Goal: Find specific page/section: Find specific page/section

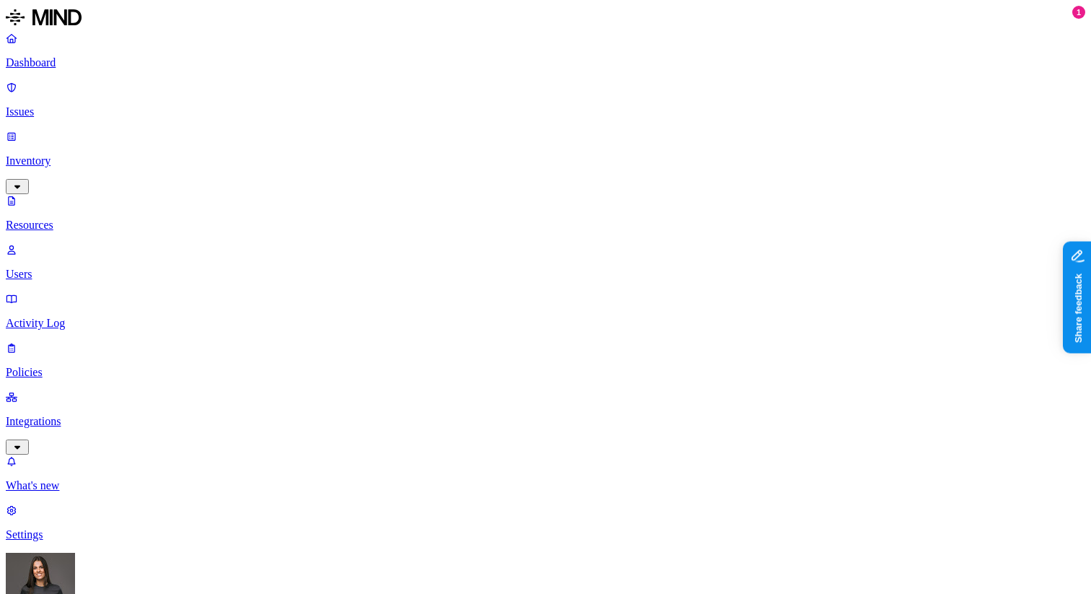
scroll to position [8, 0]
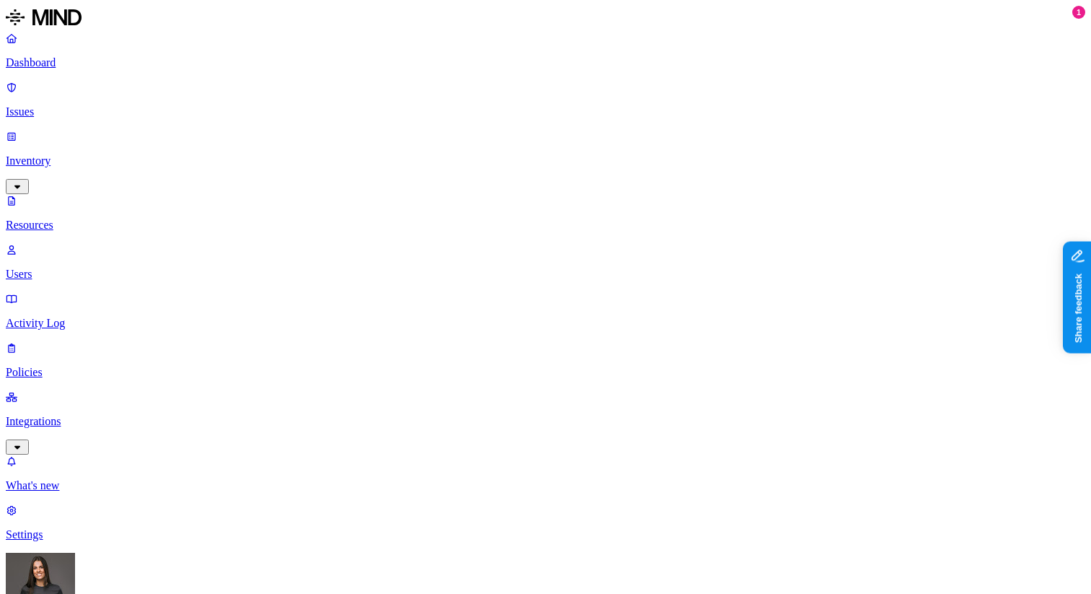
click at [58, 105] on p "Issues" at bounding box center [546, 111] width 1080 height 13
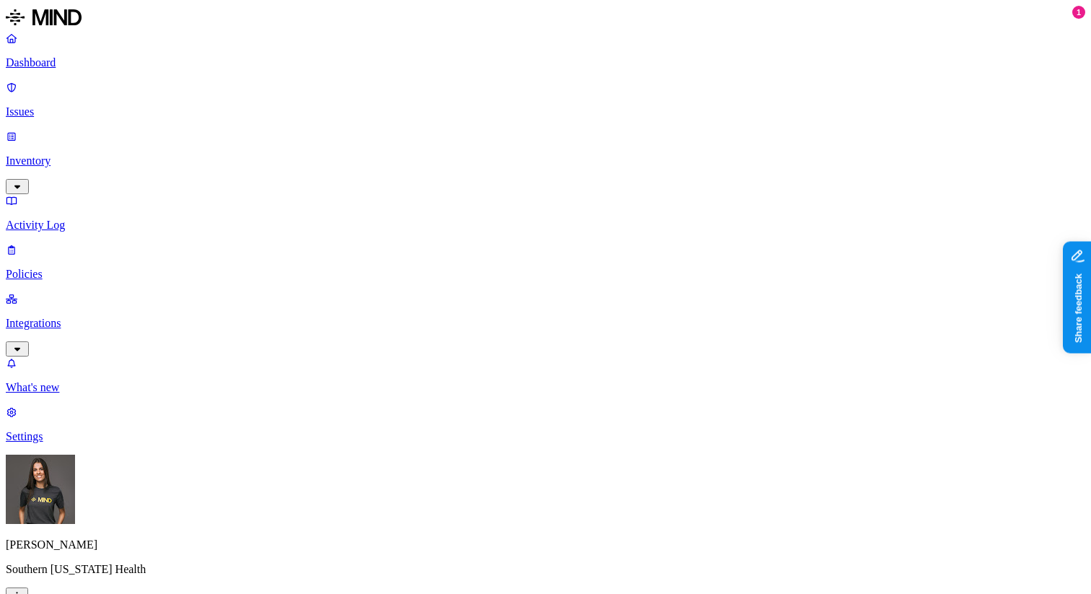
click at [75, 219] on p "Activity Log" at bounding box center [546, 225] width 1080 height 13
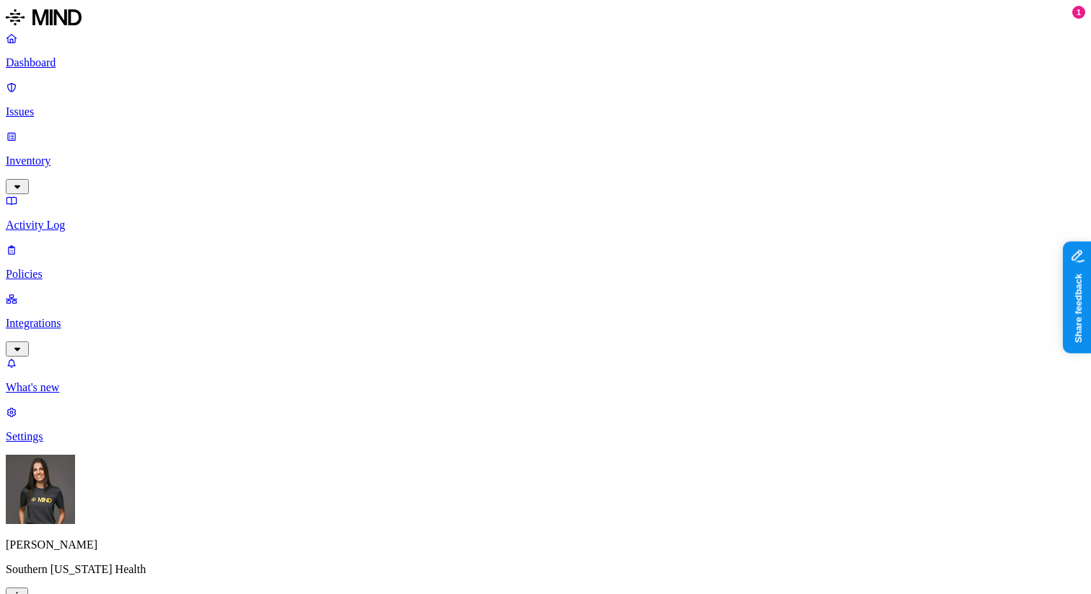
click at [63, 154] on p "Inventory" at bounding box center [546, 160] width 1080 height 13
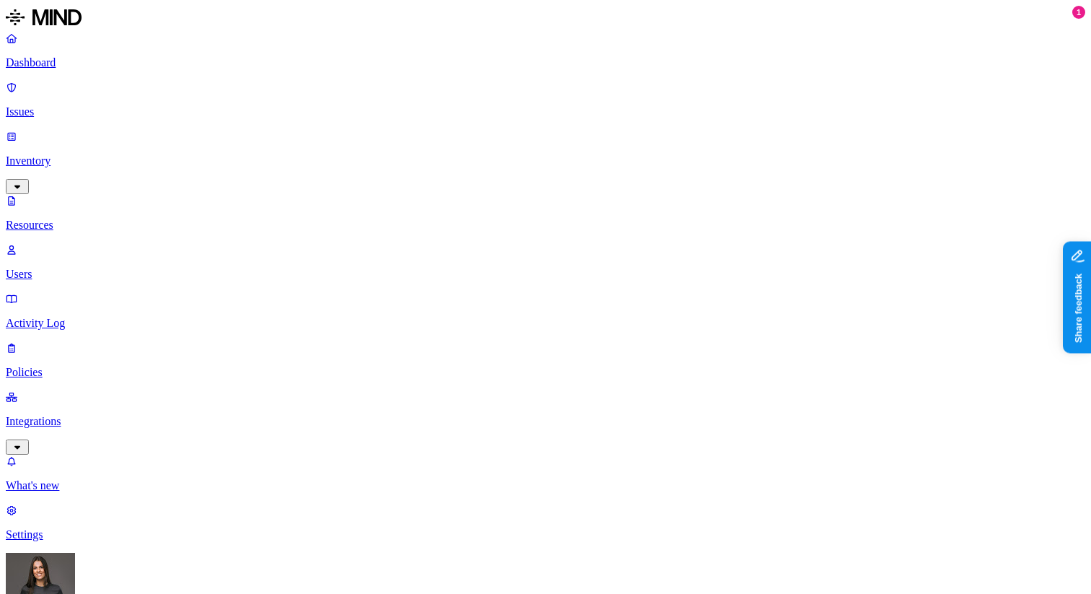
click at [647, 80] on button "button" at bounding box center [653, 82] width 12 height 4
click at [647, 186] on button "button" at bounding box center [653, 188] width 12 height 4
click at [647, 232] on div "External users" at bounding box center [647, 258] width 0 height 52
click at [647, 287] on div "Public" at bounding box center [647, 306] width 0 height 39
